Goal: Information Seeking & Learning: Stay updated

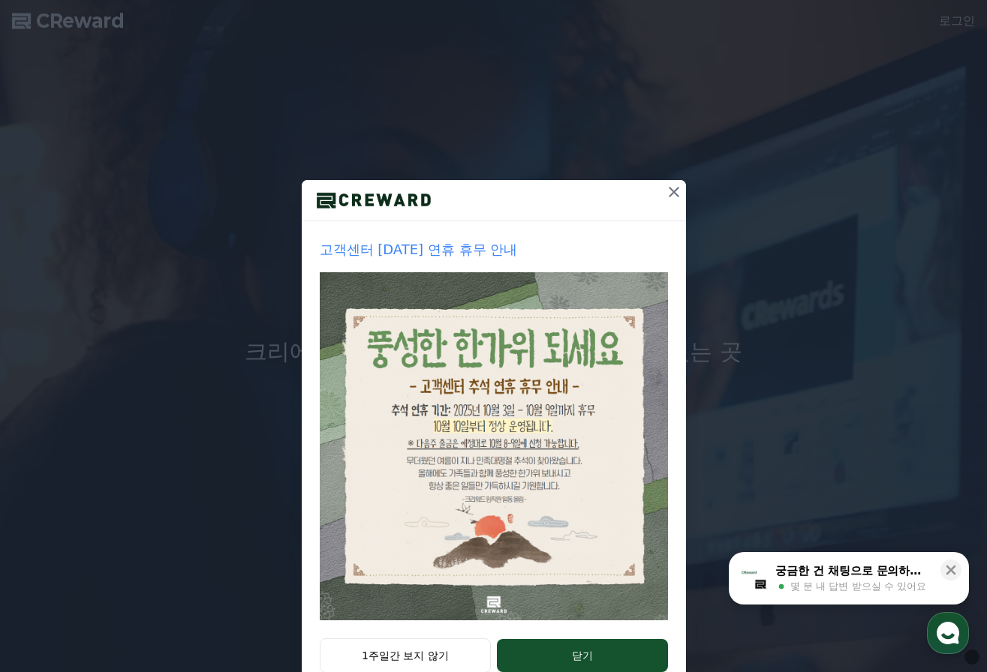
click at [669, 194] on icon at bounding box center [674, 192] width 11 height 11
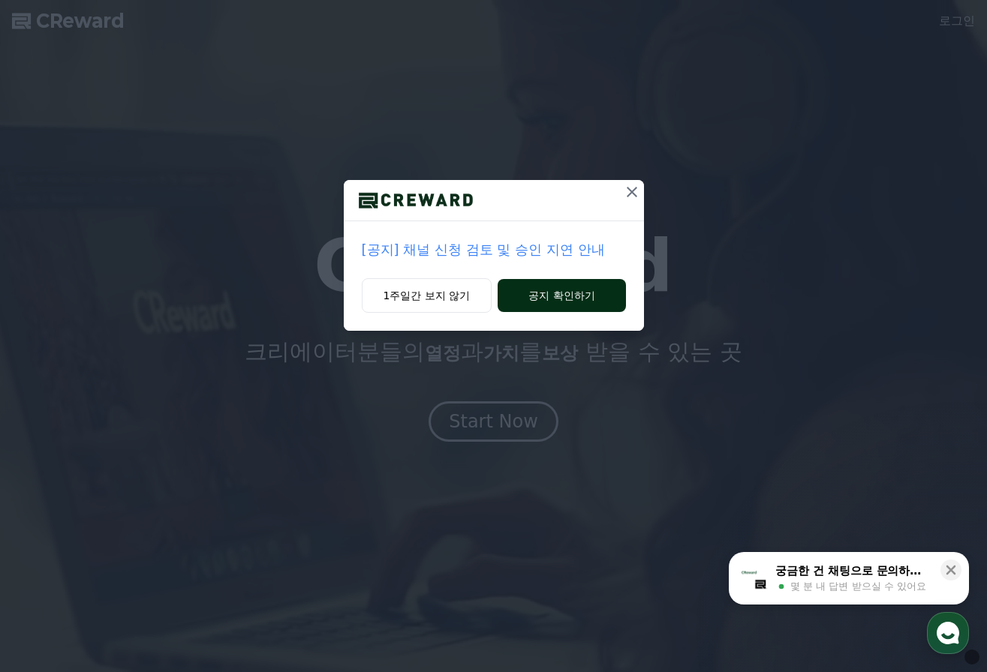
click at [573, 299] on button "공지 확인하기" at bounding box center [562, 295] width 128 height 33
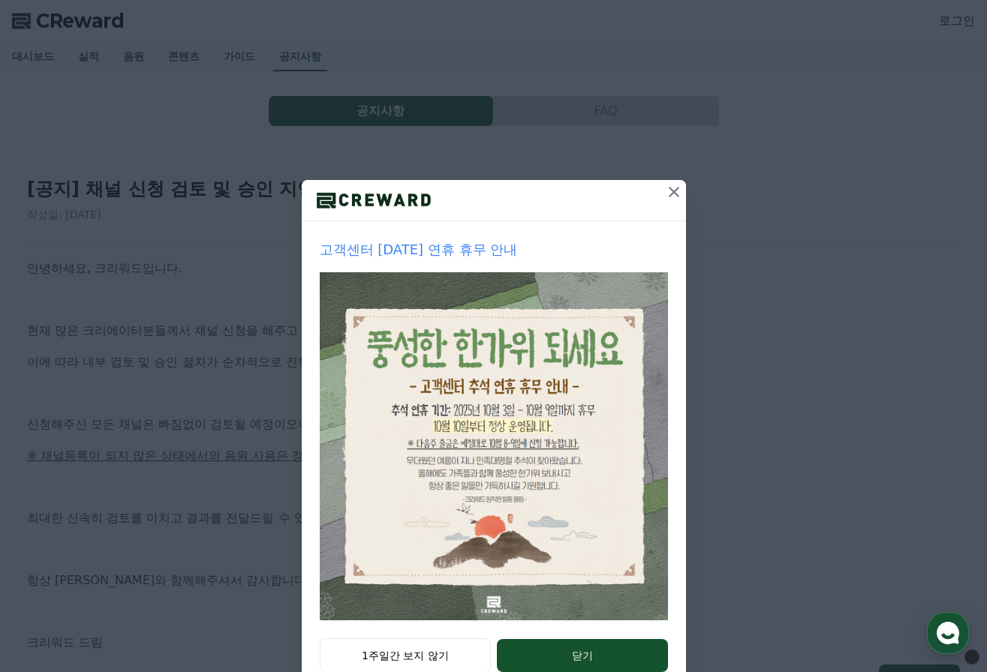
click at [667, 197] on icon at bounding box center [674, 192] width 18 height 18
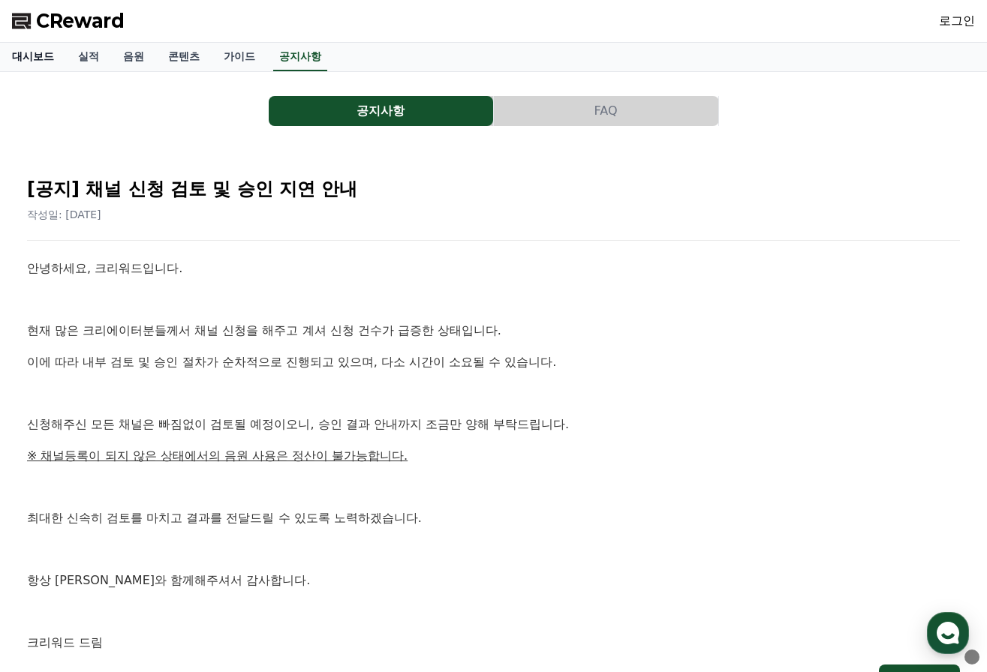
click at [35, 63] on link "대시보드" at bounding box center [33, 57] width 66 height 29
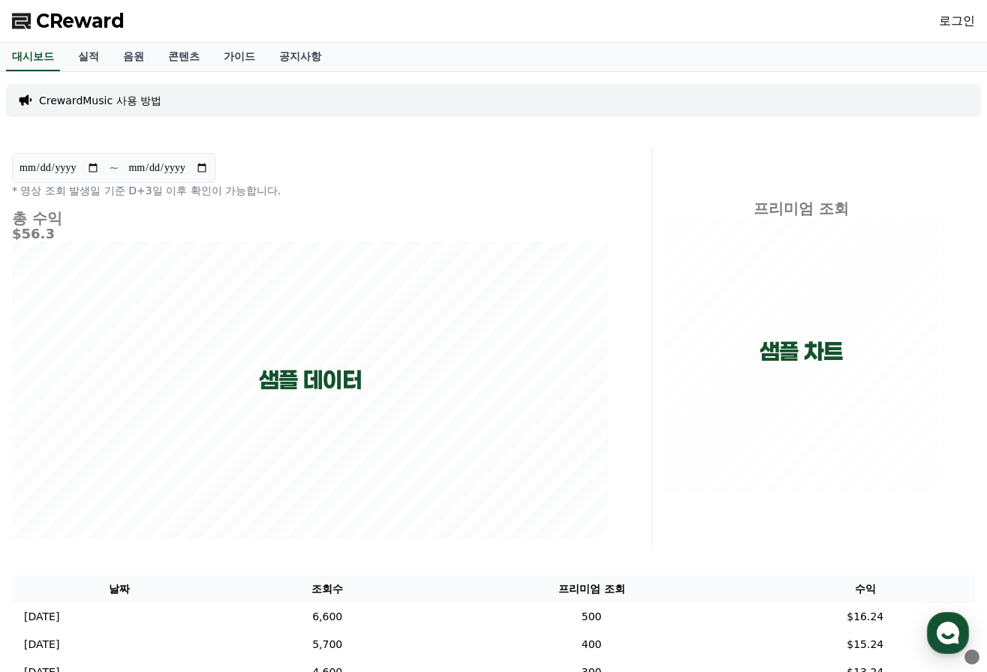
click at [72, 30] on span "CReward" at bounding box center [80, 21] width 89 height 24
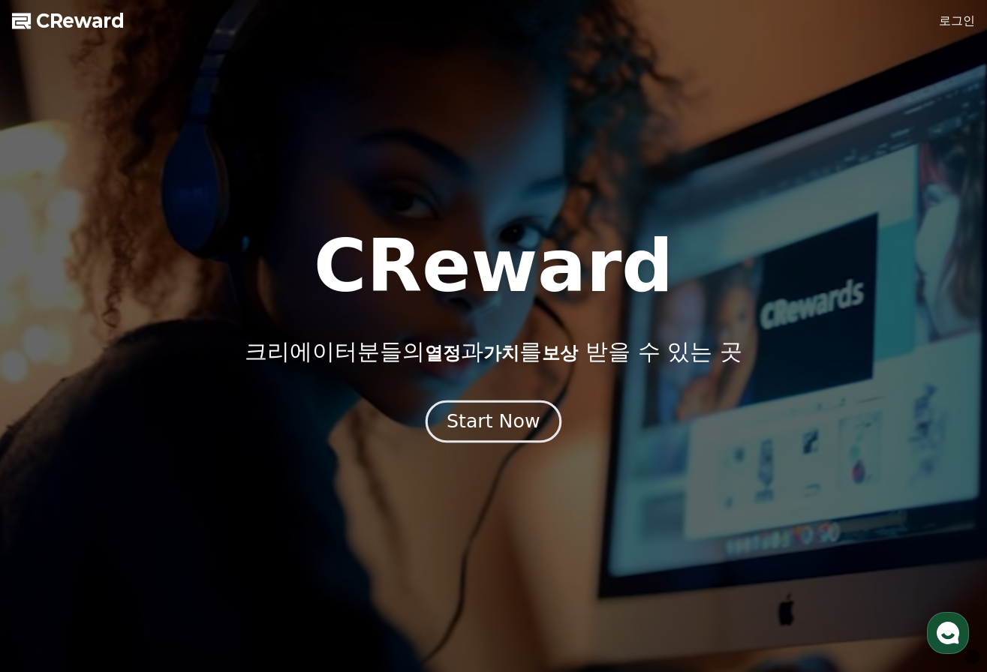
click at [515, 432] on div "Start Now" at bounding box center [493, 422] width 93 height 26
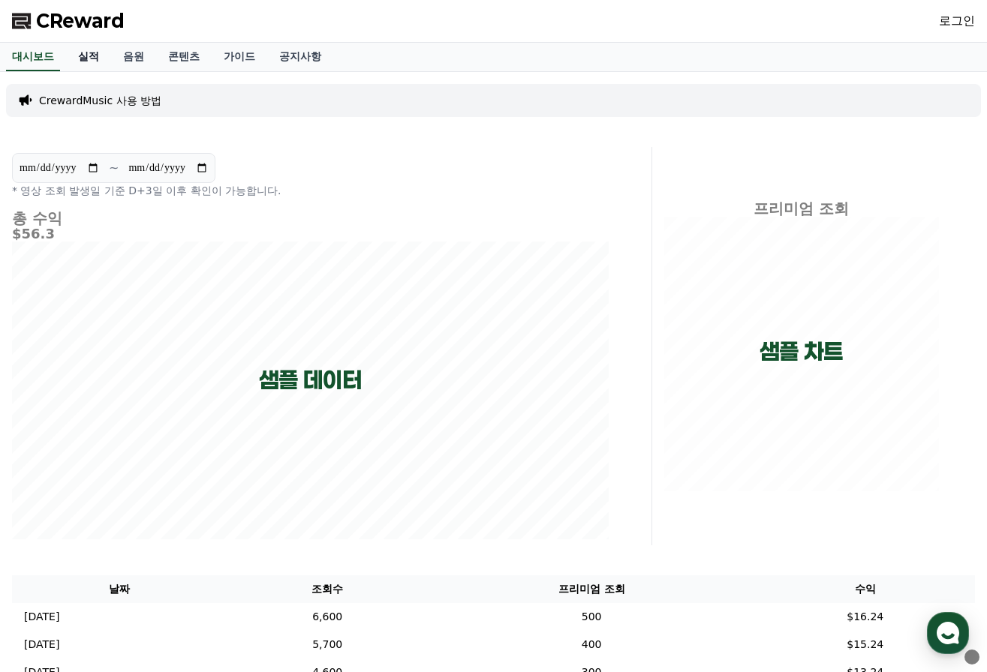
click at [84, 58] on link "실적" at bounding box center [88, 57] width 45 height 29
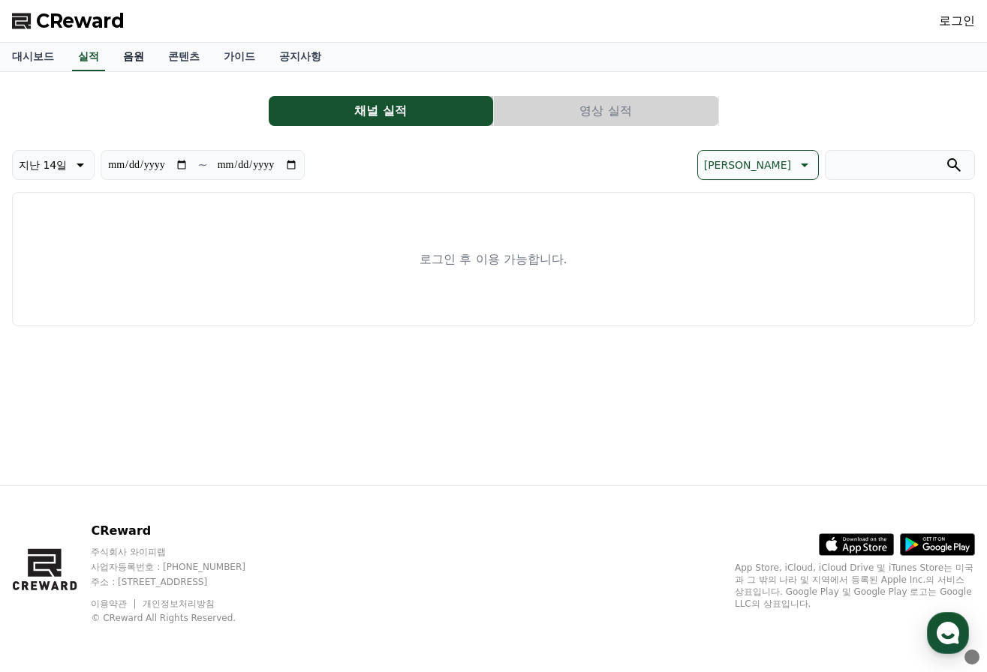
click at [114, 58] on link "음원" at bounding box center [133, 57] width 45 height 29
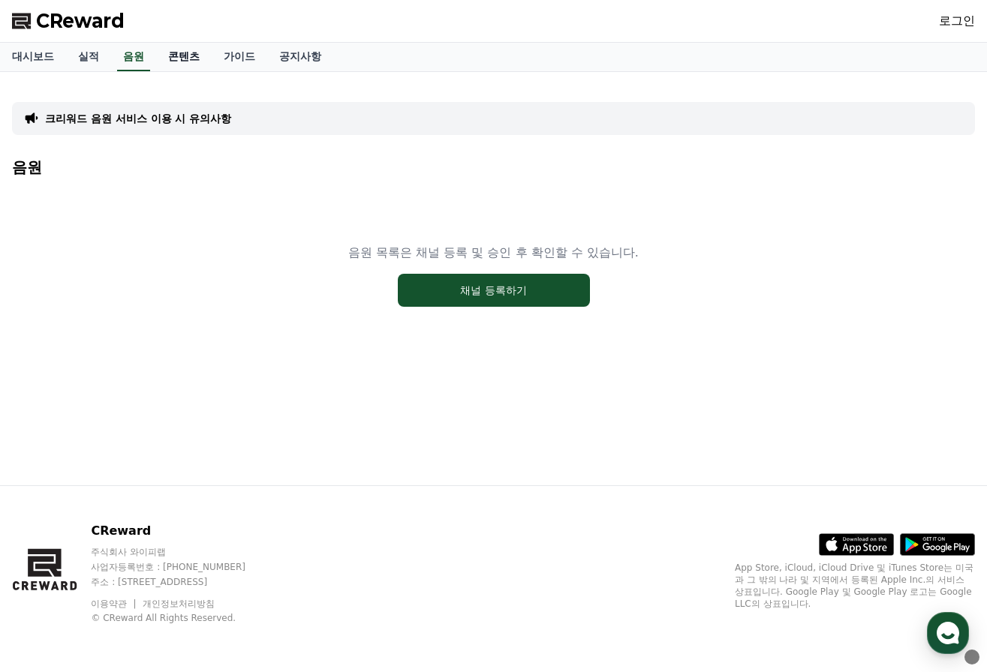
click at [164, 54] on link "콘텐츠" at bounding box center [184, 57] width 56 height 29
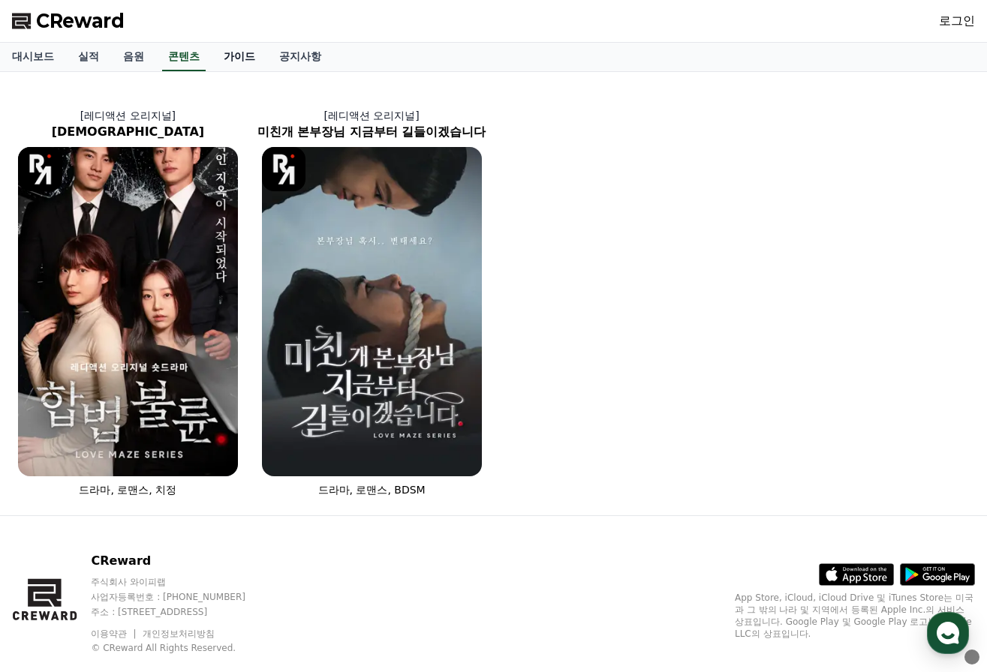
click at [227, 57] on link "가이드" at bounding box center [240, 57] width 56 height 29
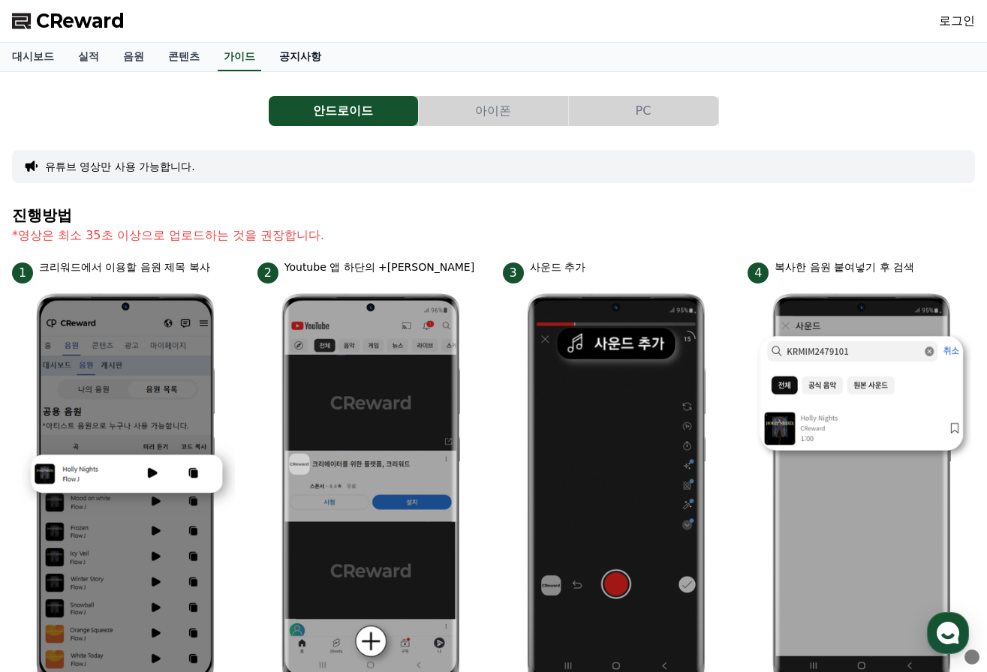
click at [289, 51] on link "공지사항" at bounding box center [300, 57] width 66 height 29
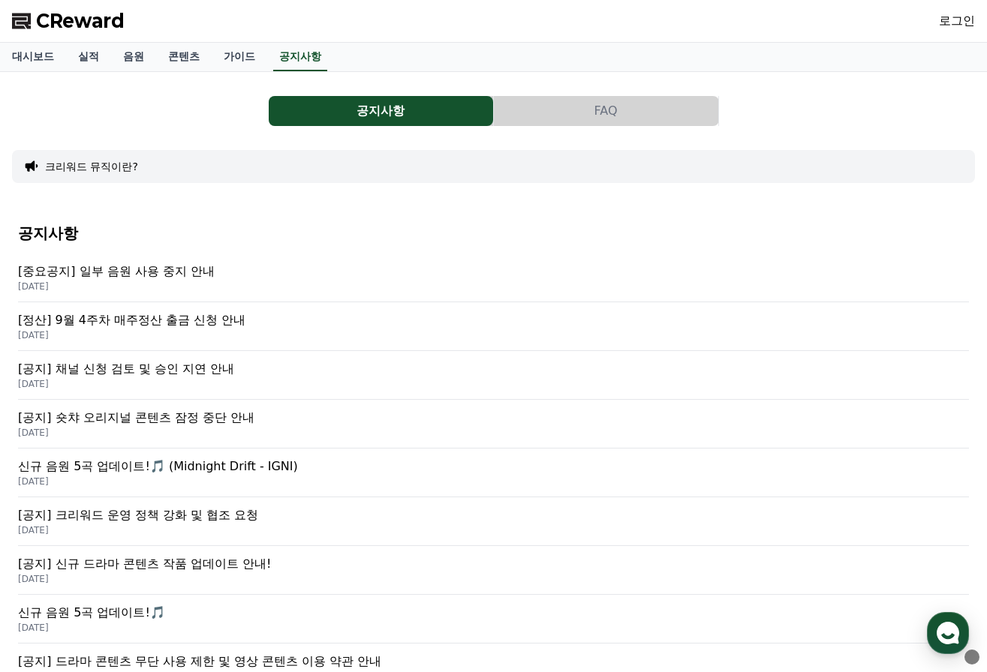
click at [166, 267] on p "[중요공지] 일부 음원 사용 중지 안내" at bounding box center [493, 272] width 951 height 18
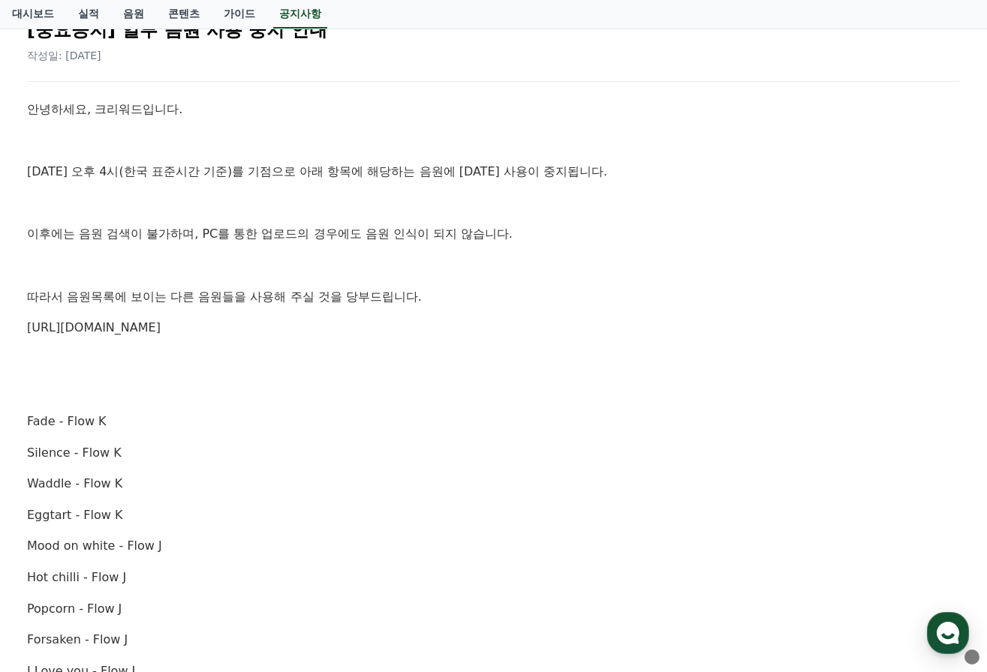
scroll to position [166, 0]
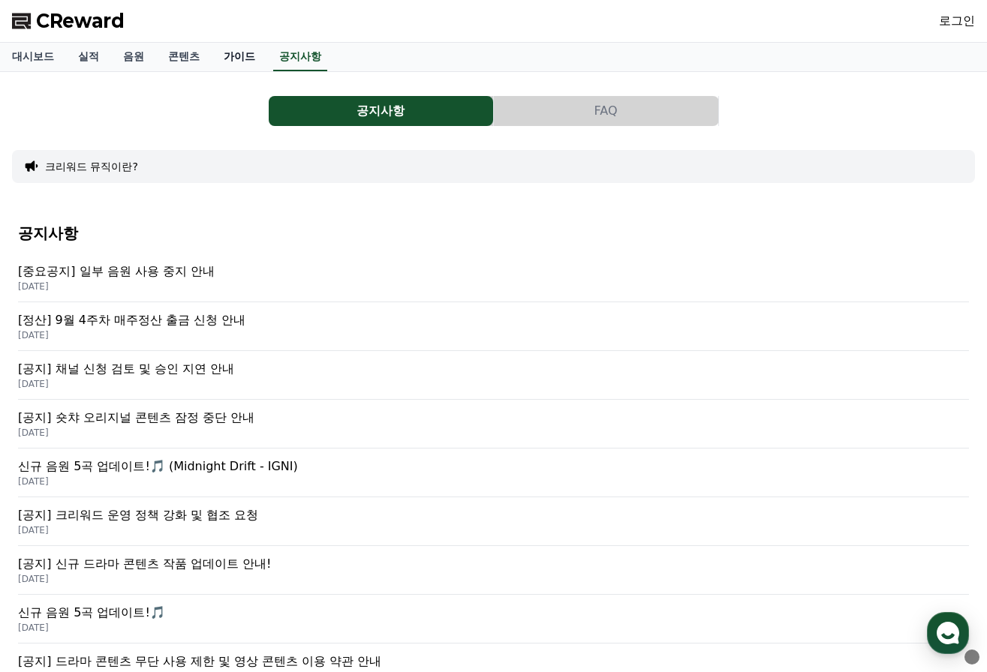
click at [226, 52] on link "가이드" at bounding box center [240, 57] width 56 height 29
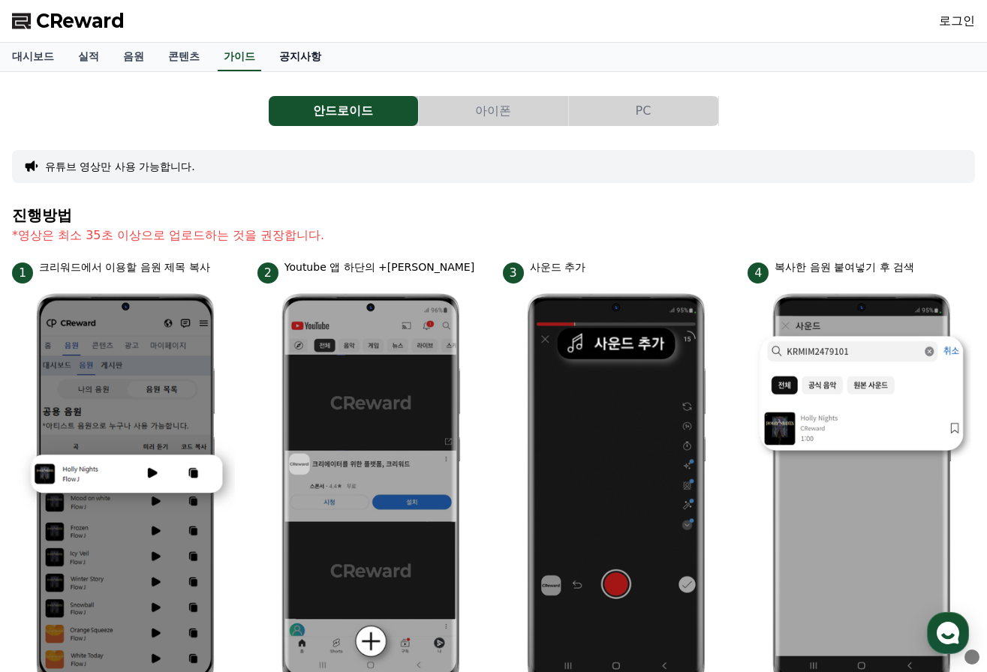
click at [269, 62] on link "공지사항" at bounding box center [300, 57] width 66 height 29
